Goal: Information Seeking & Learning: Learn about a topic

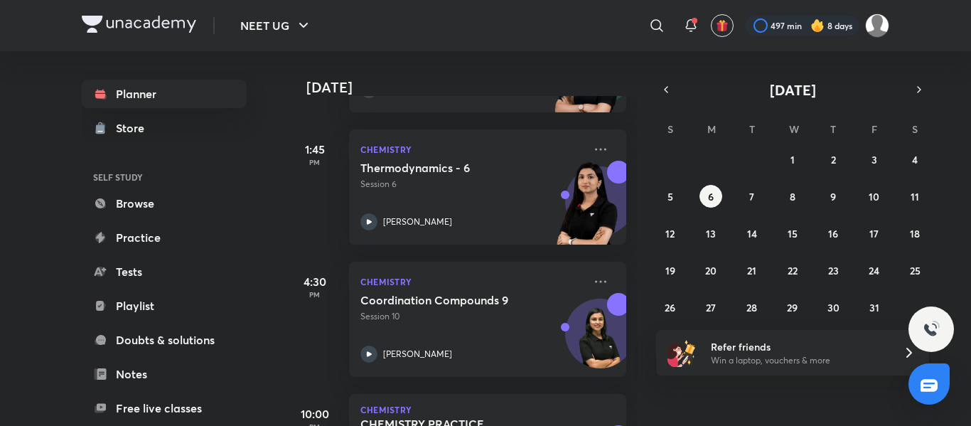
scroll to position [552, 0]
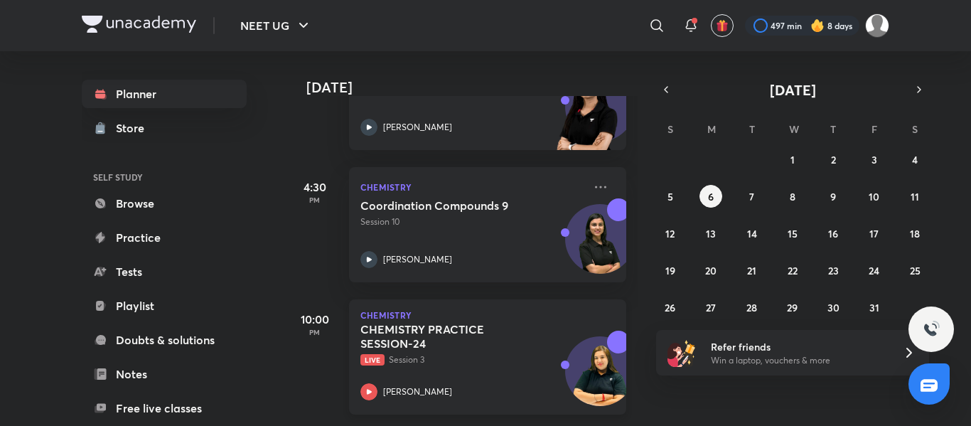
click at [475, 362] on div "CHEMISTRY PRACTICE SESSION-24 Live Session 3 Sonali Malik" at bounding box center [471, 361] width 223 height 78
click at [511, 365] on div "CHEMISTRY PRACTICE SESSION-24 Live Session 3 Sonali Malik" at bounding box center [471, 361] width 223 height 78
click at [491, 322] on h5 "CHEMISTRY PRACTICE SESSION-24" at bounding box center [448, 336] width 177 height 28
click at [745, 200] on button "7" at bounding box center [752, 196] width 23 height 23
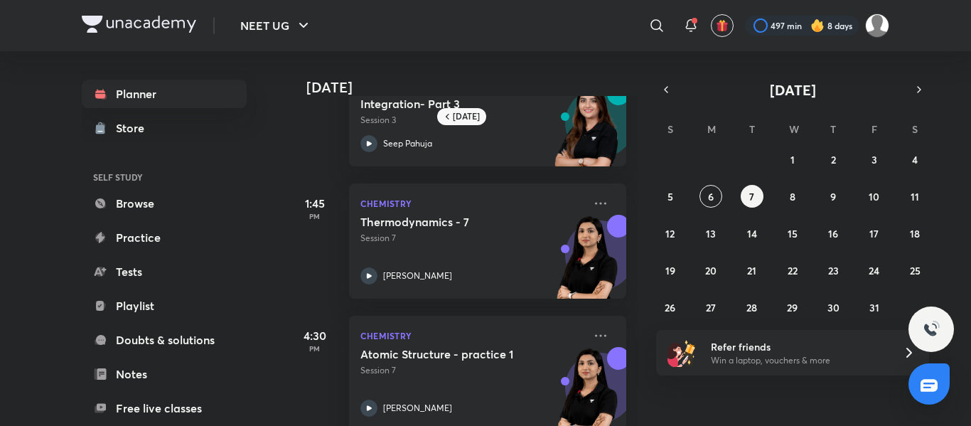
scroll to position [222, 0]
